Goal: Information Seeking & Learning: Learn about a topic

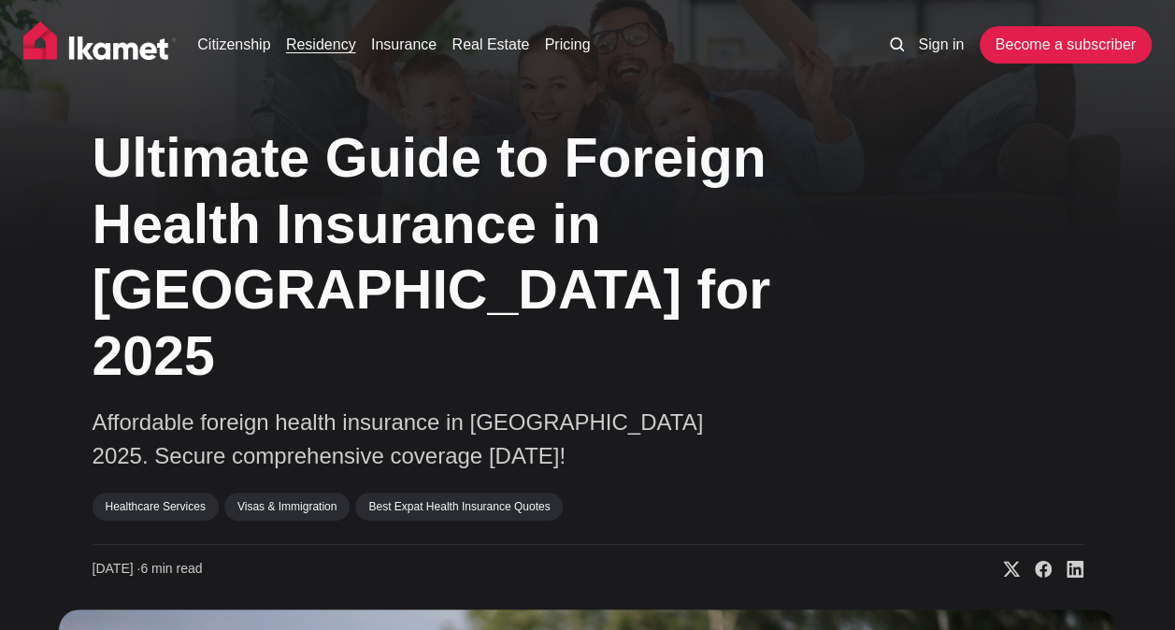
click at [339, 45] on link "Residency" at bounding box center [321, 45] width 70 height 22
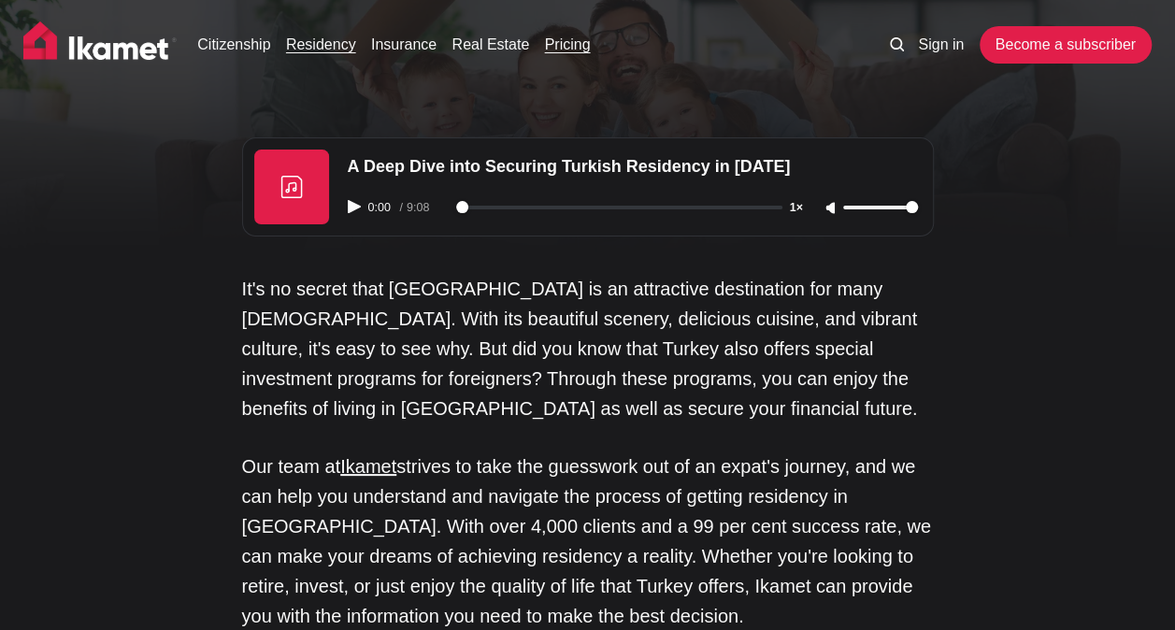
click at [560, 47] on link "Pricing" at bounding box center [568, 45] width 46 height 22
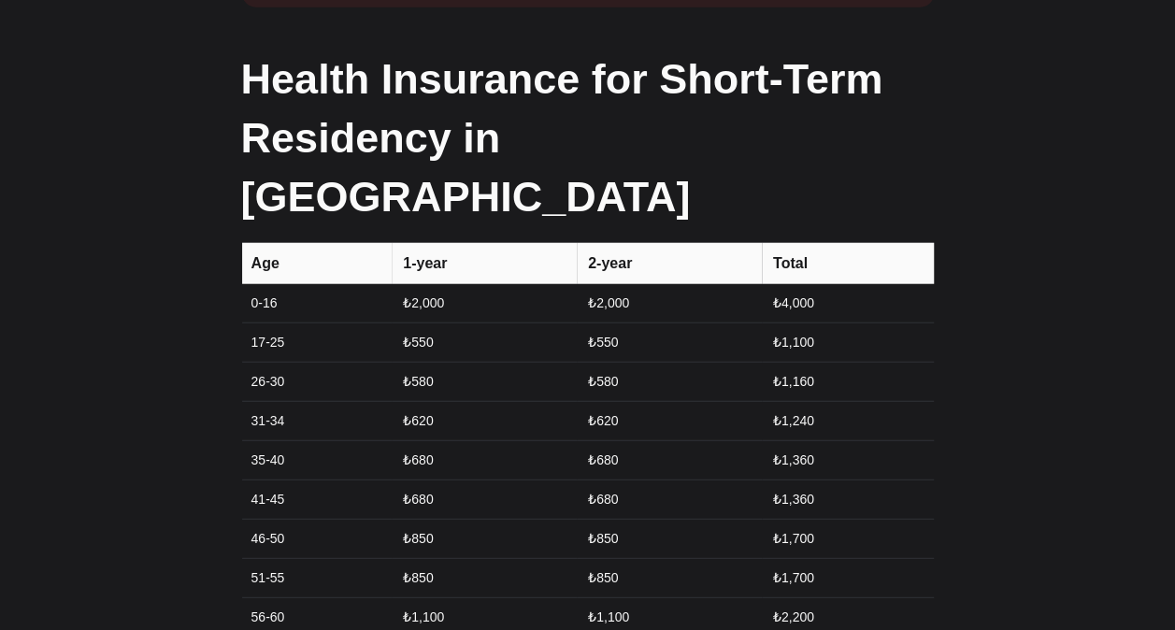
scroll to position [2244, 0]
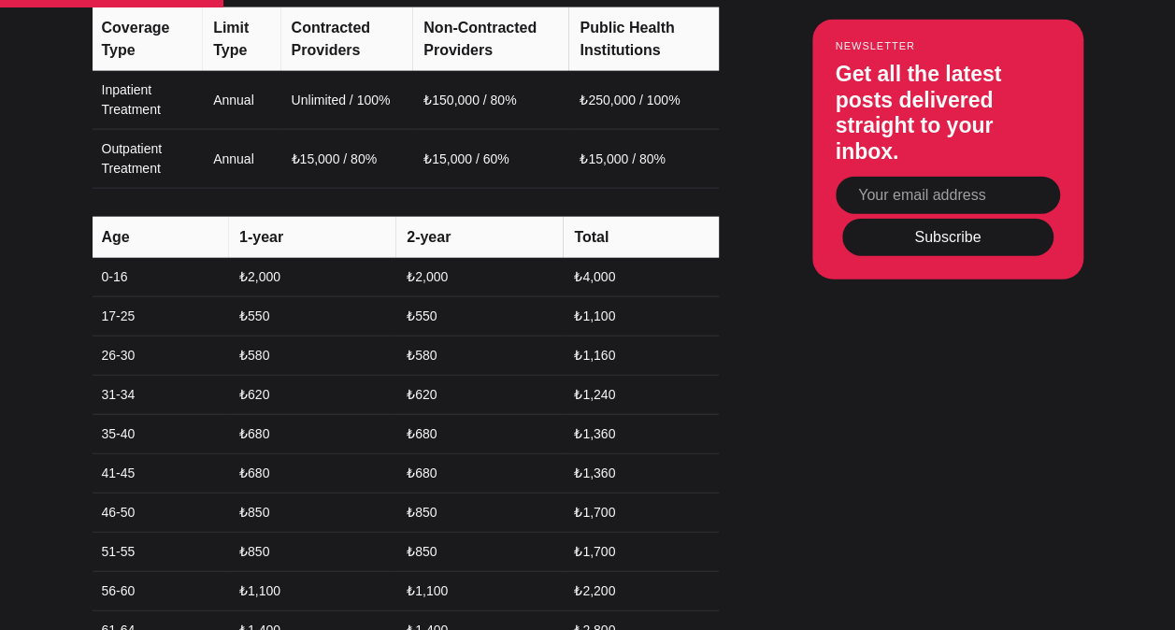
scroll to position [2151, 0]
